Goal: Information Seeking & Learning: Learn about a topic

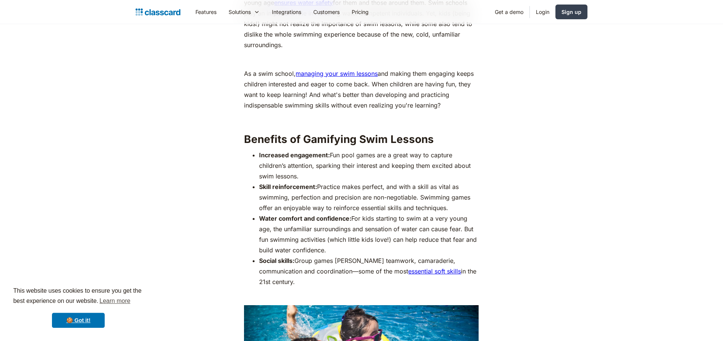
scroll to position [558, 0]
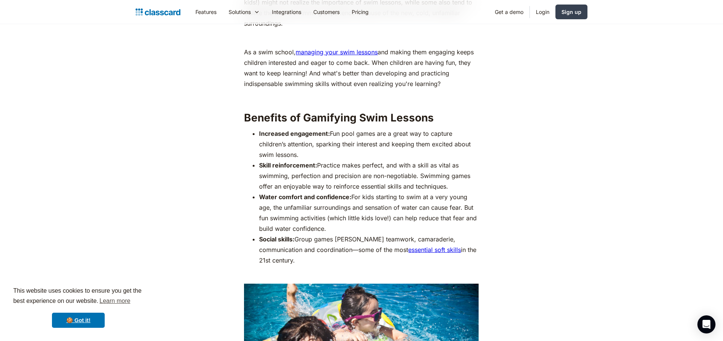
drag, startPoint x: 310, startPoint y: 144, endPoint x: 338, endPoint y: 187, distance: 51.4
click at [338, 187] on ul "Increased engagement: Fun pool games are a great way to capture children’s atte…" at bounding box center [361, 196] width 235 height 137
click at [338, 193] on strong "Water comfort and confidence:" at bounding box center [305, 197] width 92 height 8
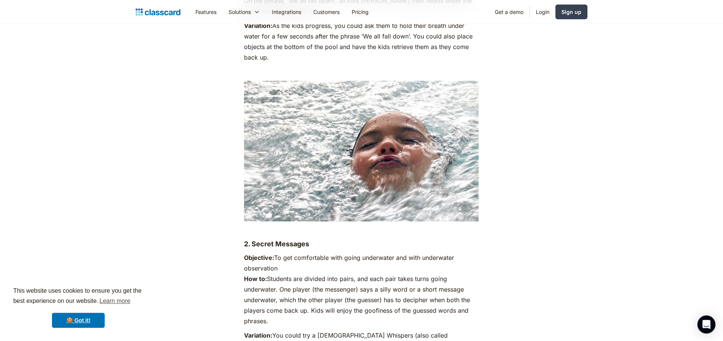
scroll to position [1331, 0]
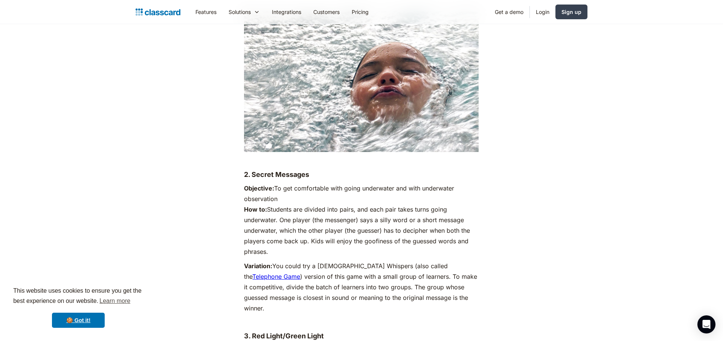
drag, startPoint x: 291, startPoint y: 206, endPoint x: 310, endPoint y: 241, distance: 39.1
click at [310, 241] on p "Objective: To get comfortable with going underwater and with underwater observa…" at bounding box center [361, 220] width 235 height 74
drag, startPoint x: 308, startPoint y: 239, endPoint x: 269, endPoint y: 215, distance: 46.0
click at [269, 215] on p "Objective: To get comfortable with going underwater and with underwater observa…" at bounding box center [361, 220] width 235 height 74
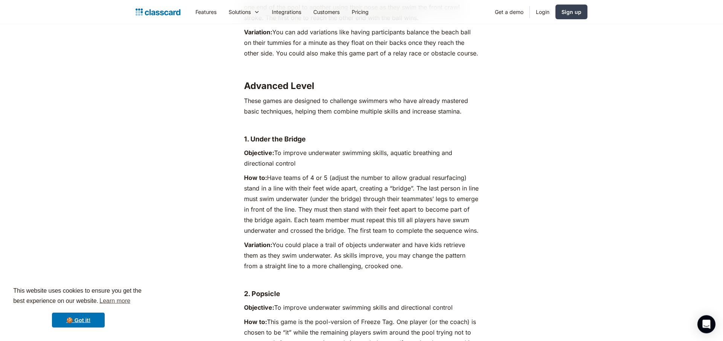
scroll to position [3006, 0]
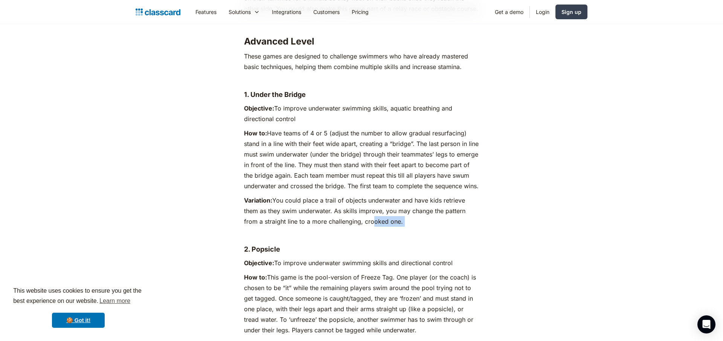
drag, startPoint x: 411, startPoint y: 199, endPoint x: 376, endPoint y: 189, distance: 37.1
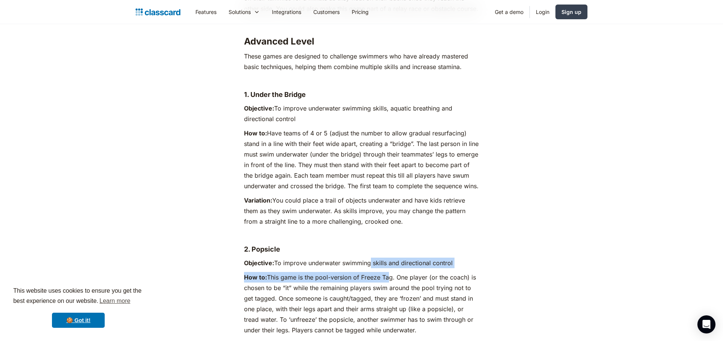
drag, startPoint x: 371, startPoint y: 230, endPoint x: 387, endPoint y: 250, distance: 25.7
click at [387, 272] on p "How to: This game is the pool-version of Freeze Tag. One player (or the coach) …" at bounding box center [361, 303] width 235 height 63
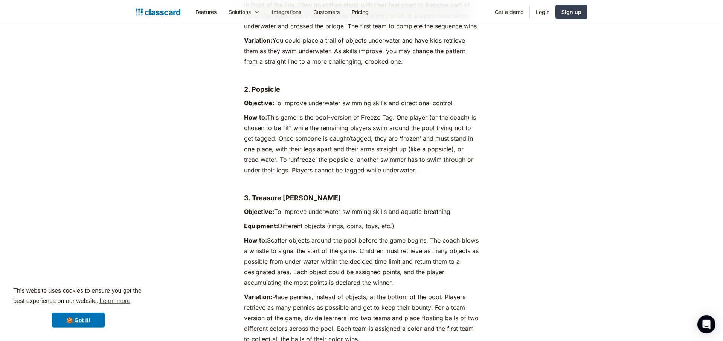
scroll to position [3221, 0]
